Goal: Information Seeking & Learning: Learn about a topic

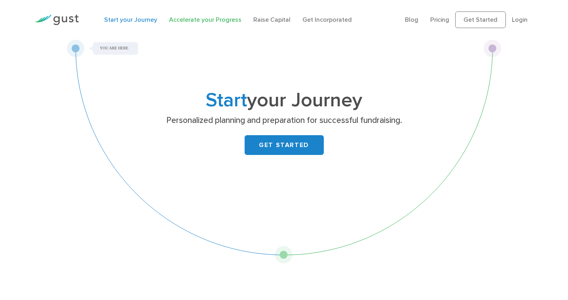
click at [186, 16] on link "Accelerate your Progress" at bounding box center [205, 20] width 72 height 8
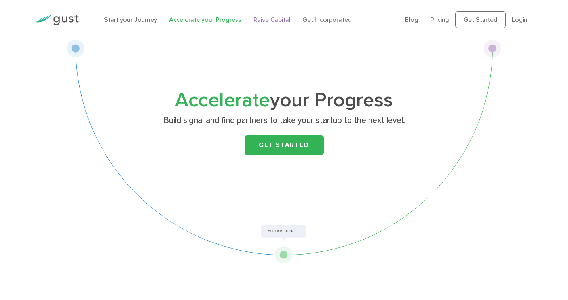
click at [264, 22] on link "Raise Capital" at bounding box center [271, 20] width 37 height 8
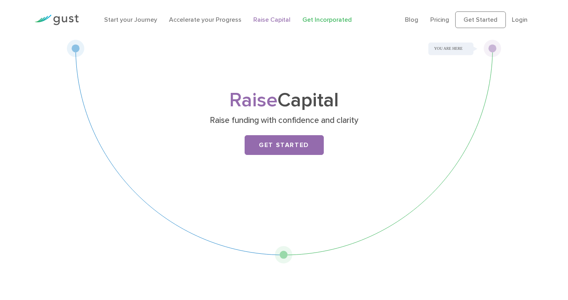
click at [303, 22] on link "Get Incorporated" at bounding box center [326, 20] width 49 height 8
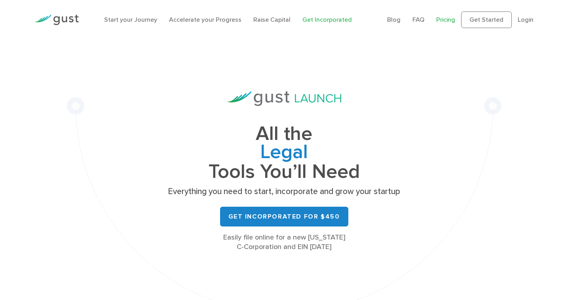
click at [445, 22] on link "Pricing" at bounding box center [445, 20] width 19 height 8
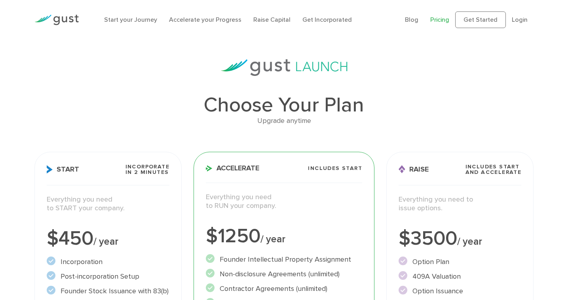
click at [421, 21] on ul "Blog FAQ Pricing Get Started Login Login" at bounding box center [469, 19] width 129 height 17
click at [416, 22] on link "Blog" at bounding box center [411, 20] width 13 height 8
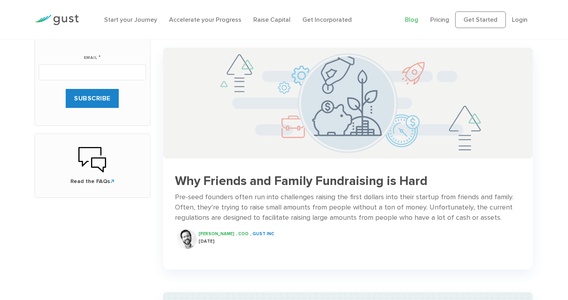
scroll to position [345, 0]
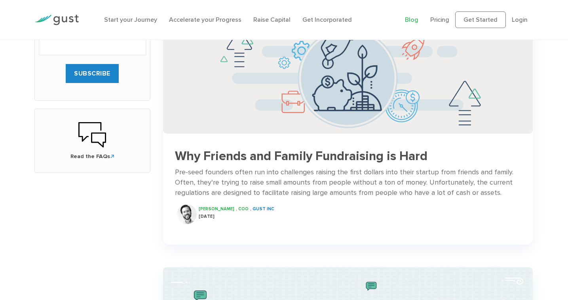
click at [344, 158] on h3 "Why Friends and Family Fundraising is Hard" at bounding box center [348, 157] width 346 height 14
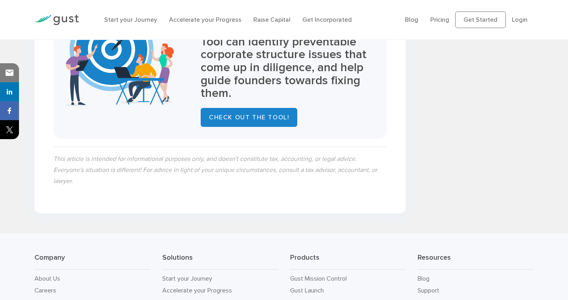
scroll to position [1041, 0]
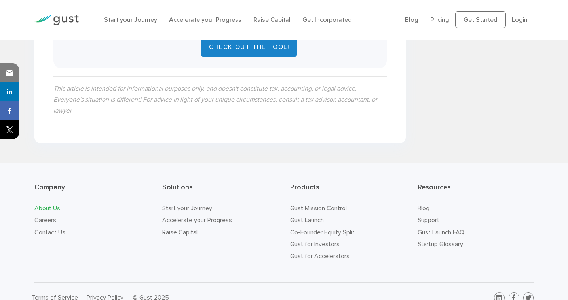
click at [52, 205] on link "About Us" at bounding box center [47, 209] width 26 height 8
